Goal: Task Accomplishment & Management: Use online tool/utility

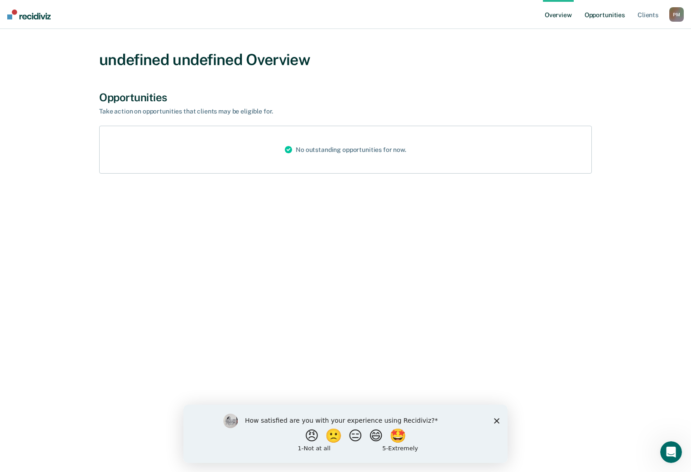
click at [612, 19] on link "Opportunities" at bounding box center [604, 14] width 44 height 29
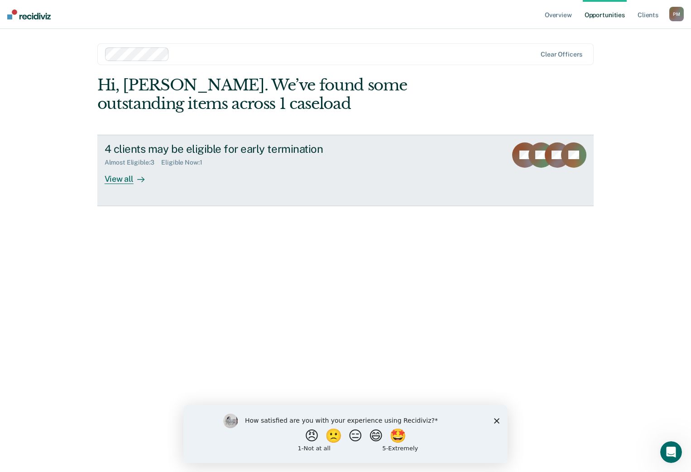
click at [119, 179] on div "View all" at bounding box center [130, 176] width 51 height 18
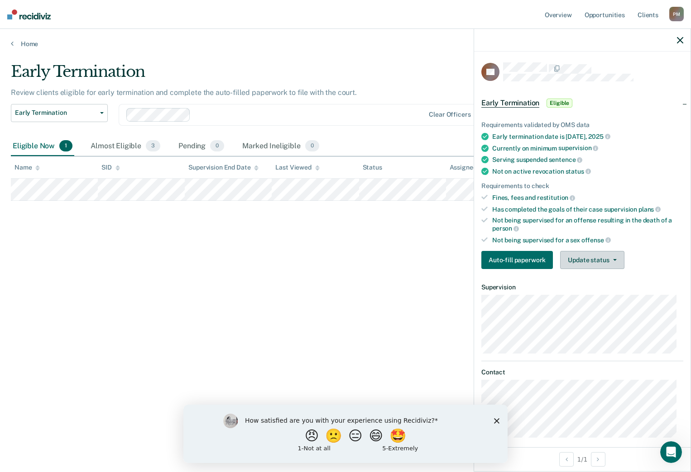
click at [591, 258] on button "Update status" at bounding box center [592, 260] width 64 height 18
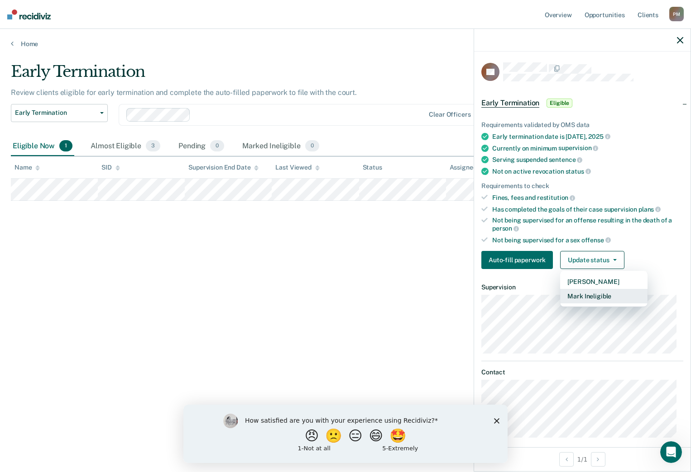
click at [582, 294] on button "Mark Ineligible" at bounding box center [603, 296] width 87 height 14
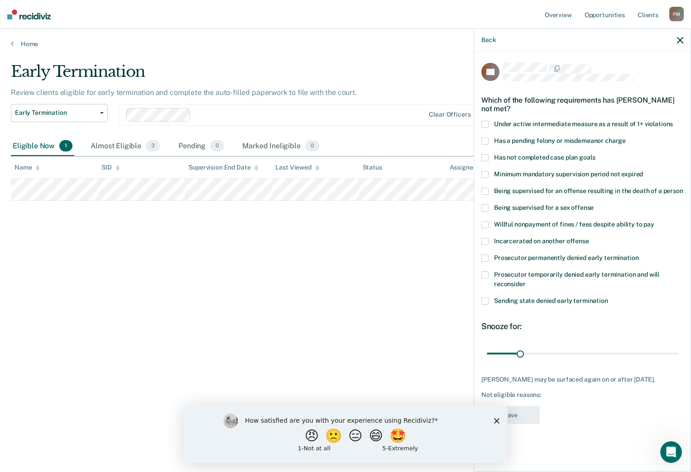
click at [487, 207] on span at bounding box center [484, 208] width 7 height 7
click at [482, 157] on span at bounding box center [484, 157] width 7 height 7
click at [528, 415] on button "Save" at bounding box center [510, 415] width 58 height 19
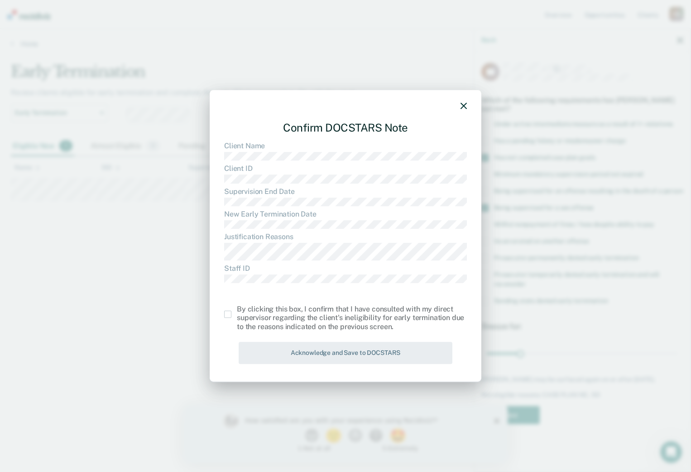
click at [225, 312] on span at bounding box center [227, 314] width 7 height 7
click at [237, 311] on input "checkbox" at bounding box center [237, 311] width 0 height 0
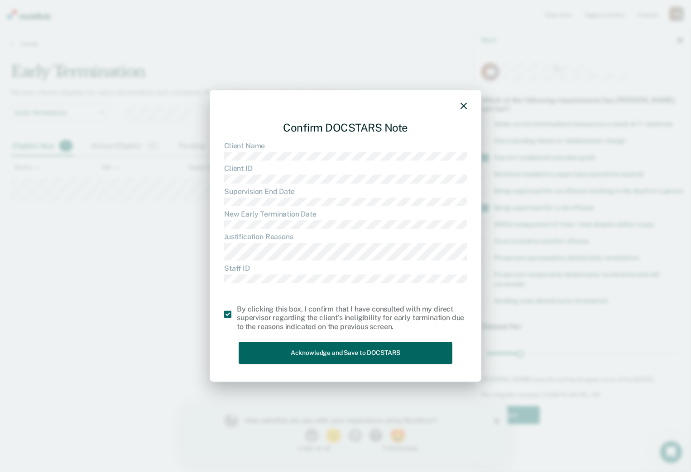
click at [296, 348] on button "Acknowledge and Save to DOCSTARS" at bounding box center [346, 353] width 214 height 22
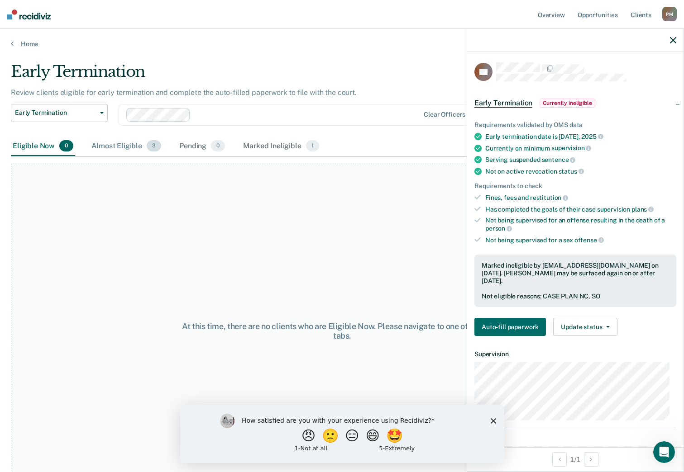
click at [130, 150] on div "Almost Eligible 3" at bounding box center [126, 147] width 73 height 20
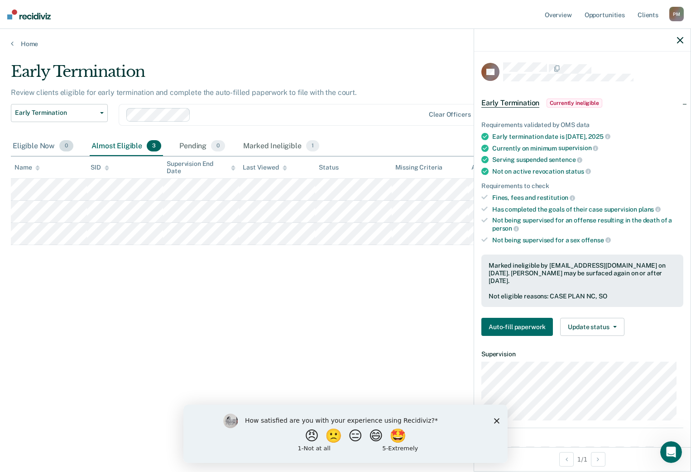
click at [43, 149] on div "Eligible Now 0" at bounding box center [43, 147] width 64 height 20
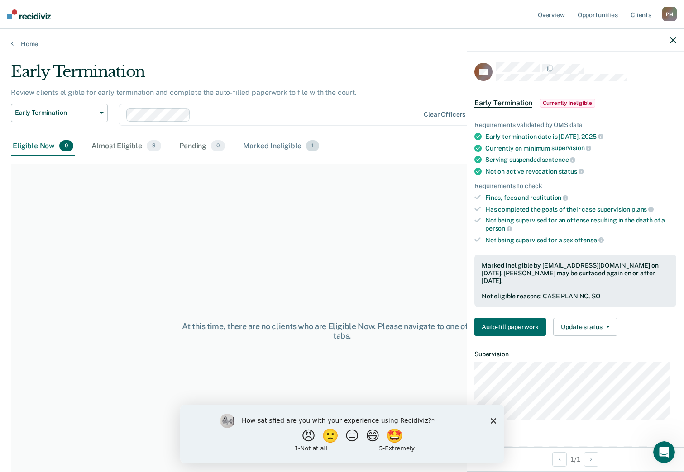
click at [248, 148] on div "Marked Ineligible 1" at bounding box center [281, 147] width 80 height 20
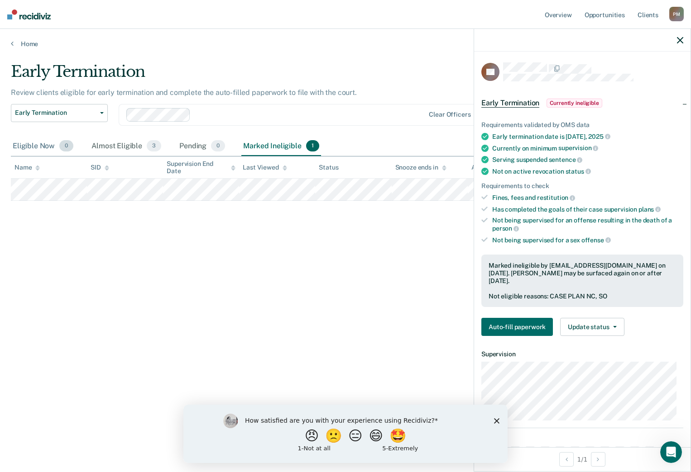
click at [25, 142] on div "Eligible Now 0" at bounding box center [43, 147] width 64 height 20
